Goal: Transaction & Acquisition: Download file/media

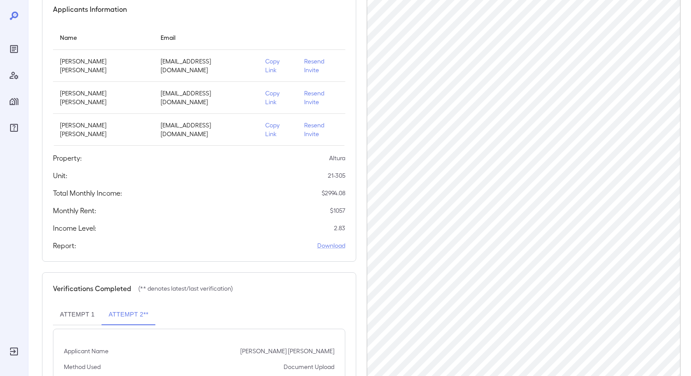
scroll to position [161, 0]
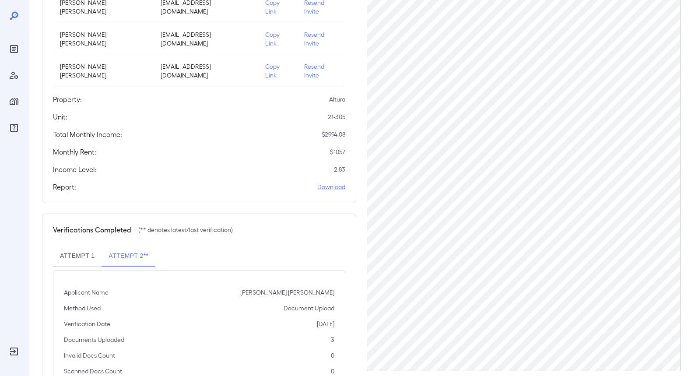
scroll to position [161, 0]
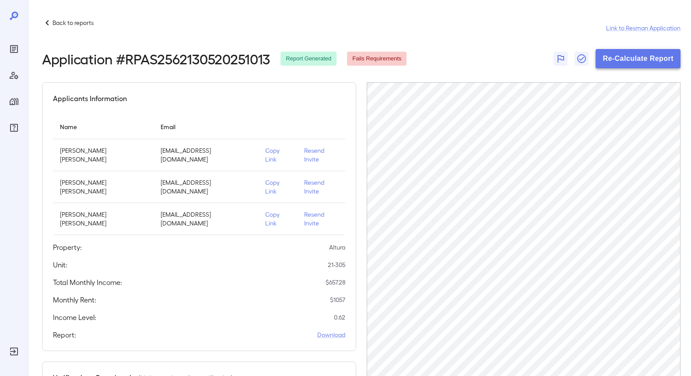
click at [623, 58] on button "Re-Calculate Report" at bounding box center [638, 58] width 85 height 19
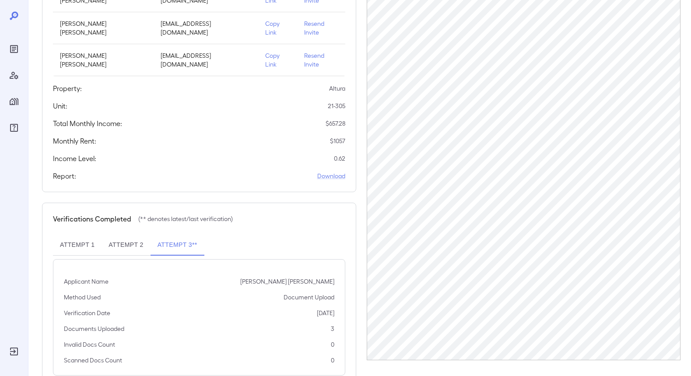
scroll to position [161, 0]
click at [127, 233] on button "Attempt 2" at bounding box center [126, 243] width 49 height 21
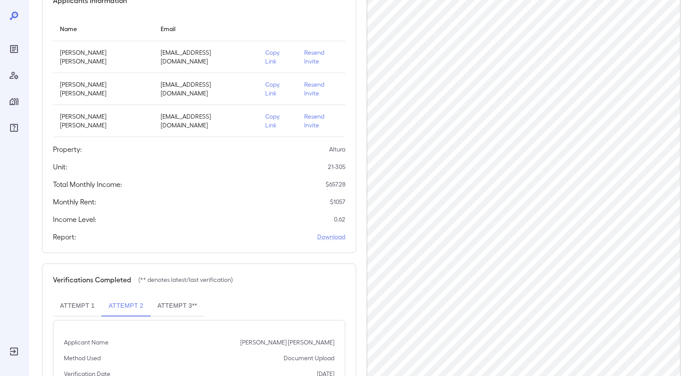
scroll to position [76, 0]
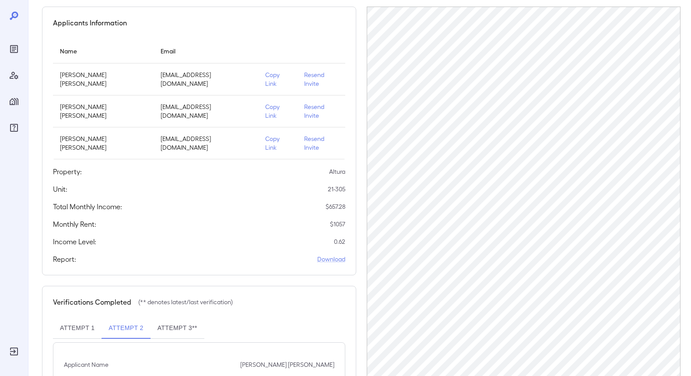
click at [173, 318] on button "Attempt 3**" at bounding box center [178, 328] width 54 height 21
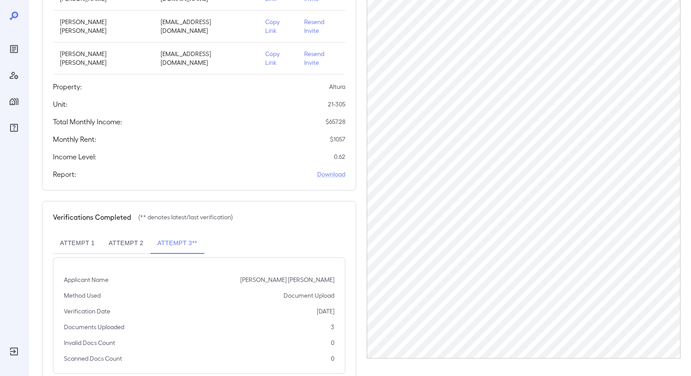
scroll to position [0, 0]
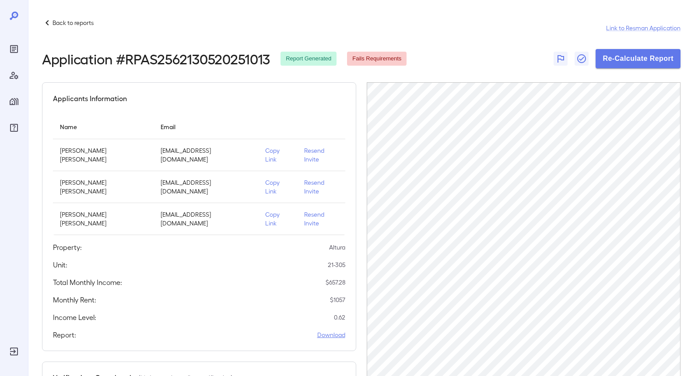
click at [333, 331] on link "Download" at bounding box center [331, 335] width 28 height 9
